Goal: Navigation & Orientation: Find specific page/section

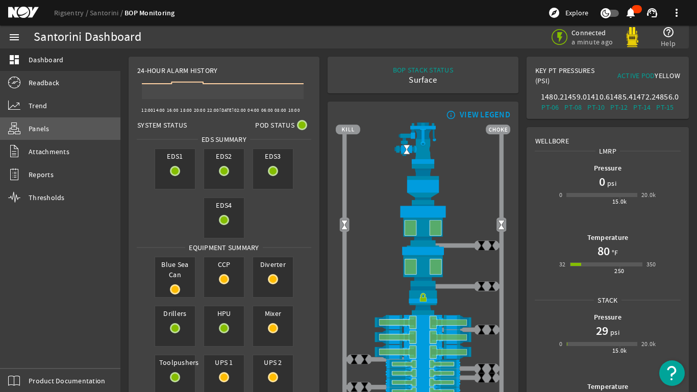
click at [37, 130] on span "Panels" at bounding box center [39, 128] width 21 height 10
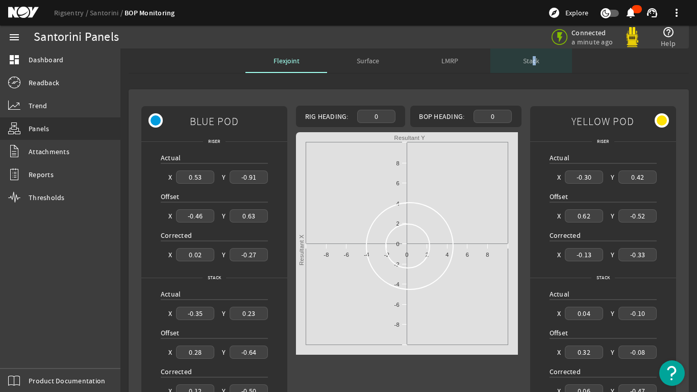
click at [531, 59] on span "Stack" at bounding box center [531, 60] width 16 height 7
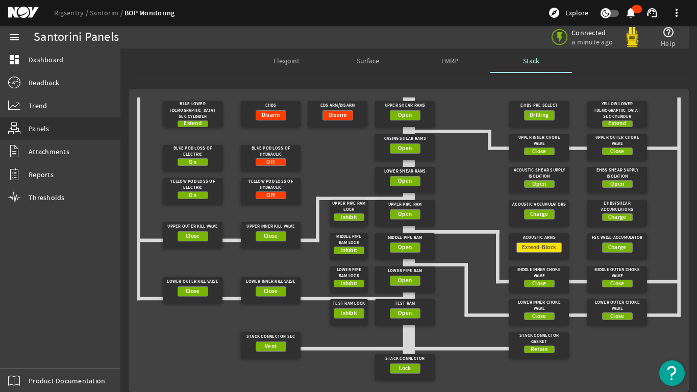
click at [446, 45] on div "Connected a minute ago help_outline Help" at bounding box center [505, 37] width 352 height 23
click at [446, 63] on span "LMRP" at bounding box center [449, 60] width 17 height 7
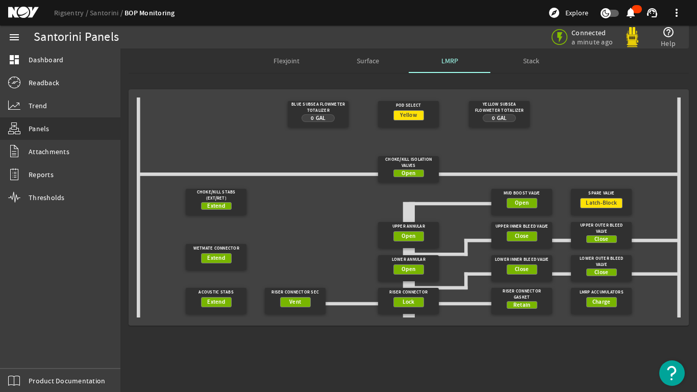
click at [372, 62] on span "Surface" at bounding box center [368, 60] width 22 height 7
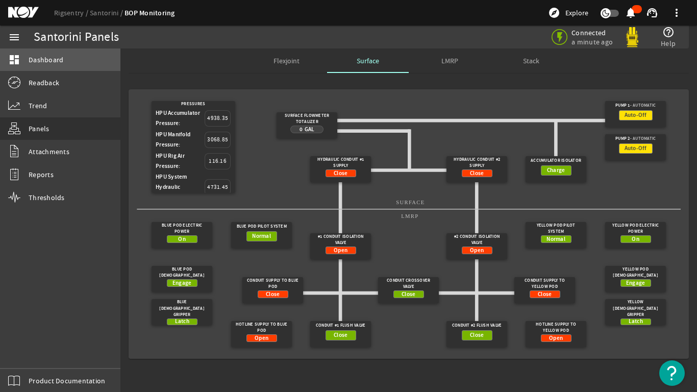
click at [42, 55] on span "Dashboard" at bounding box center [46, 60] width 35 height 10
